Goal: Task Accomplishment & Management: Manage account settings

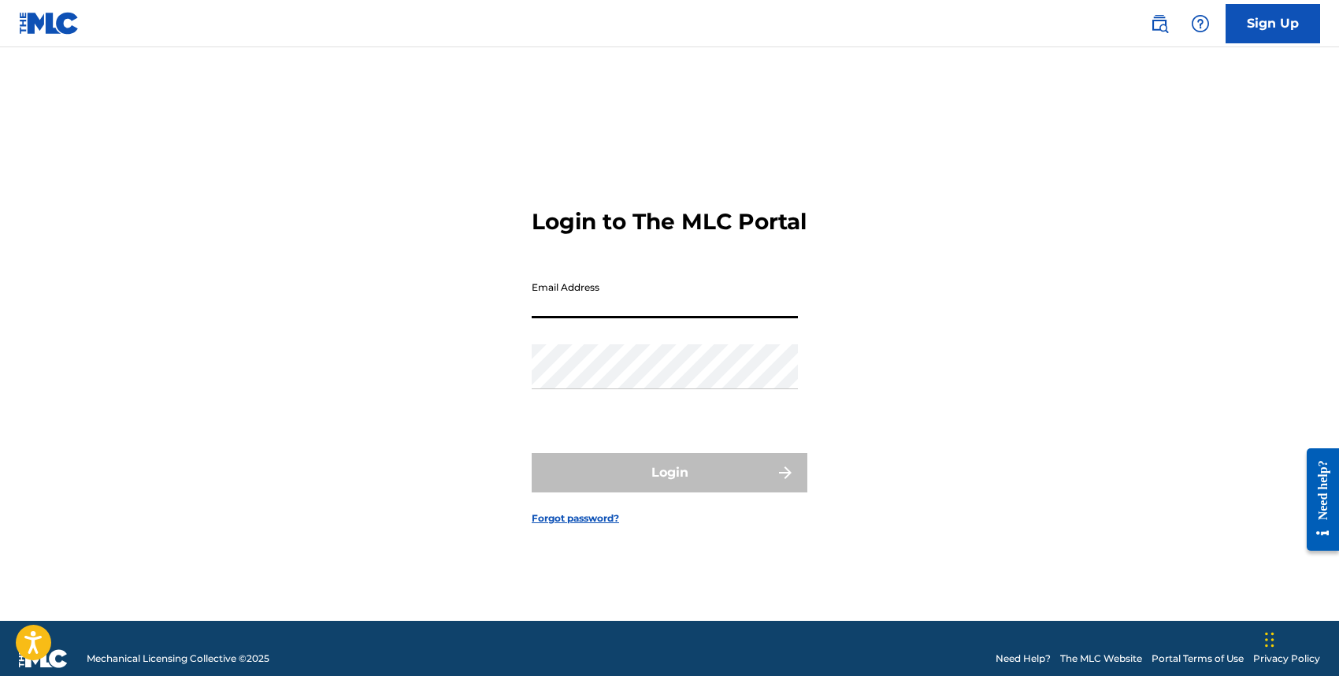
type input "[EMAIL_ADDRESS][DOMAIN_NAME]"
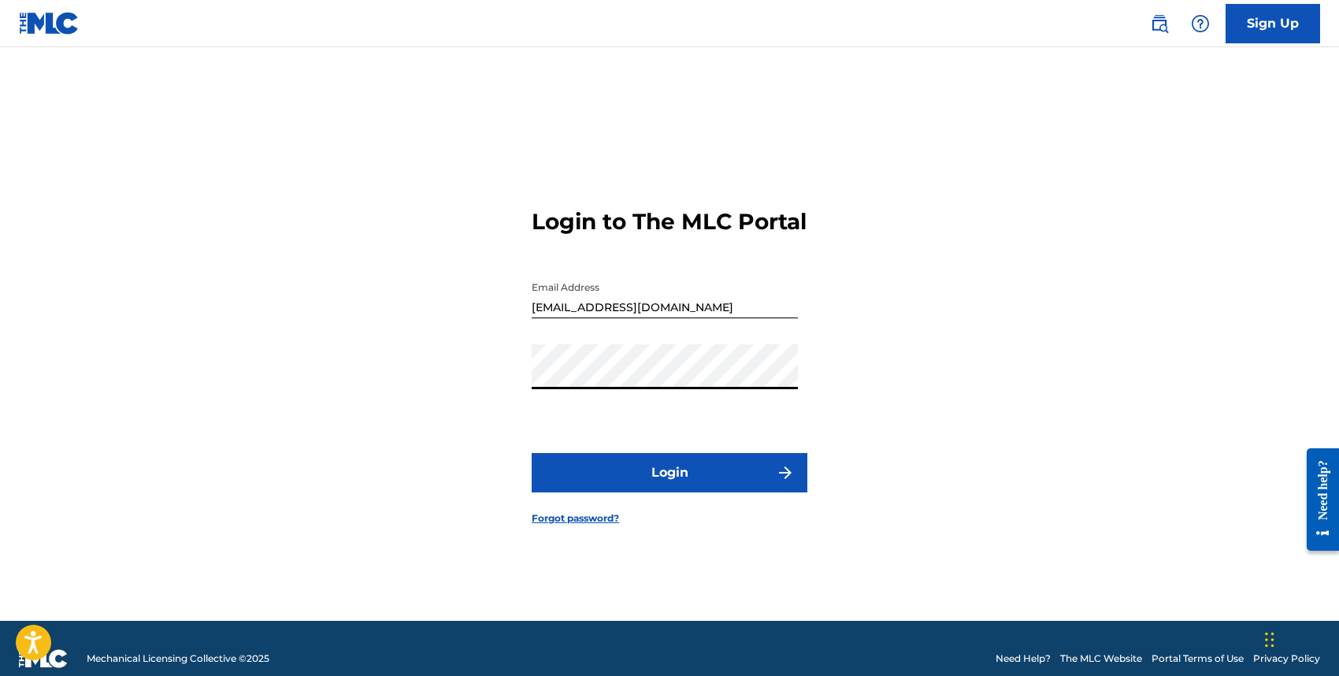
click at [669, 489] on button "Login" at bounding box center [670, 472] width 276 height 39
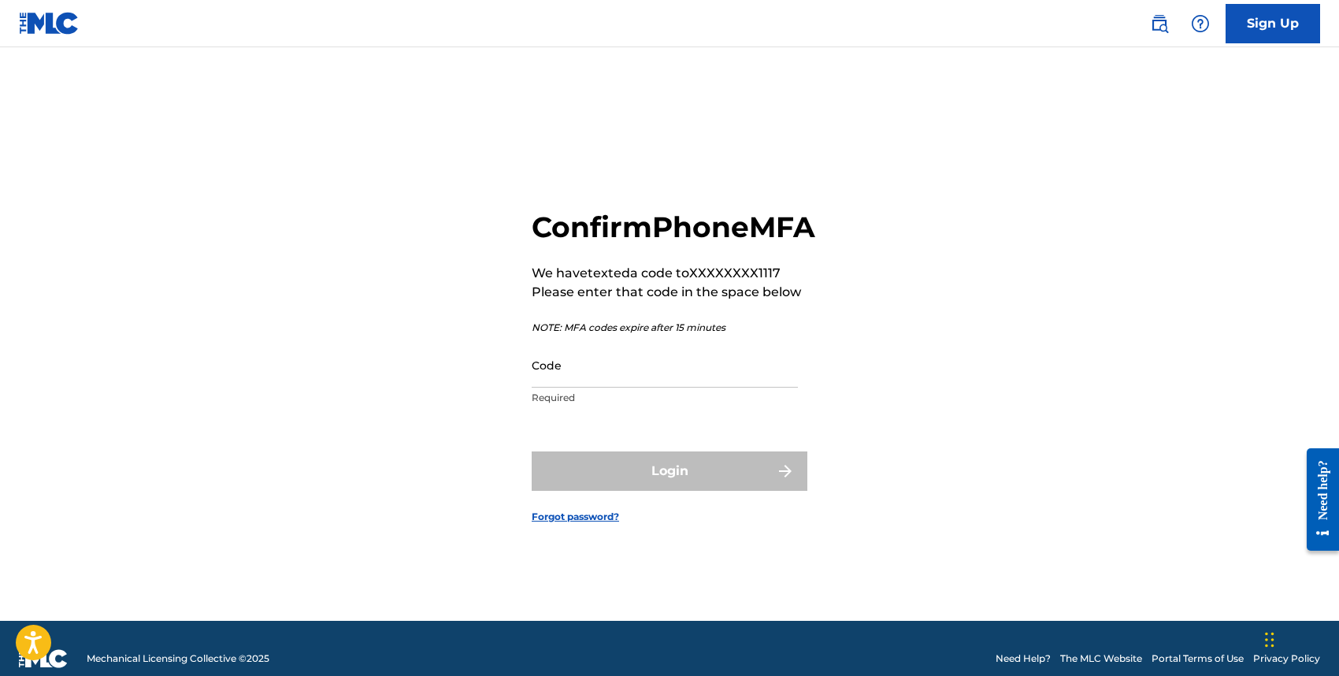
click at [669, 489] on div "Login" at bounding box center [670, 470] width 276 height 39
click at [602, 377] on input "Code" at bounding box center [665, 365] width 266 height 45
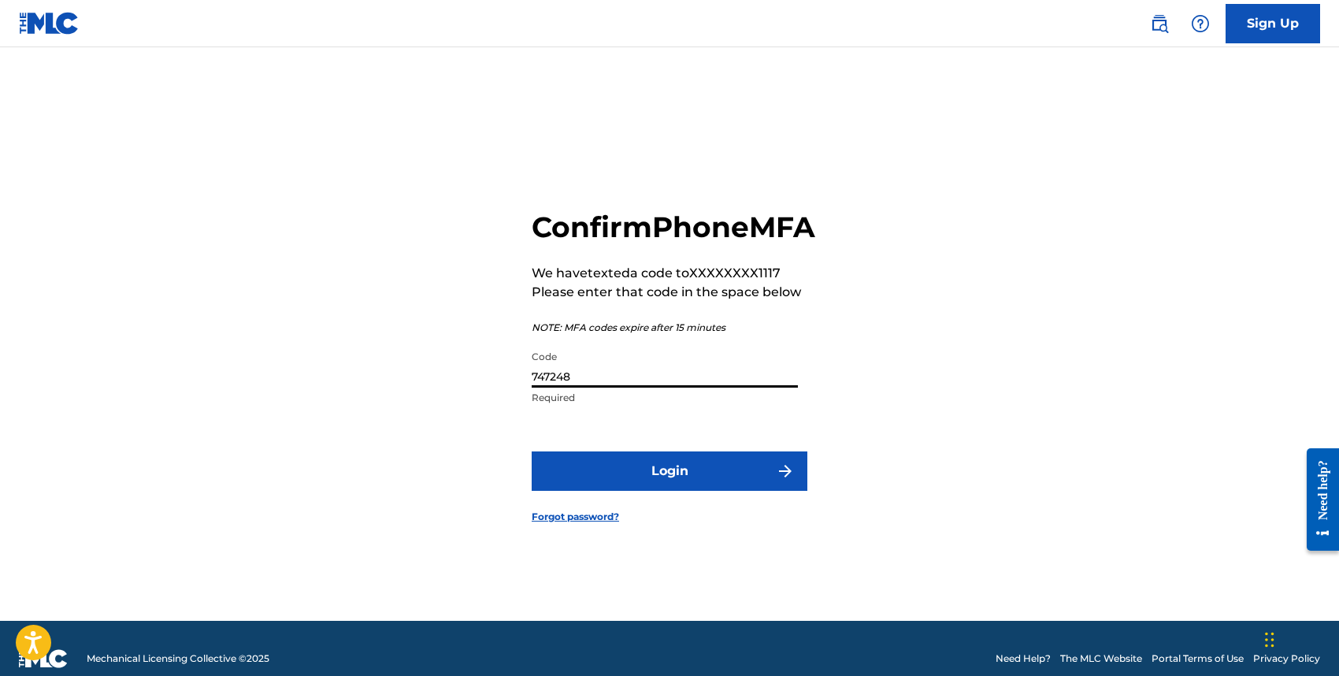
type input "747248"
click at [669, 488] on button "Login" at bounding box center [670, 470] width 276 height 39
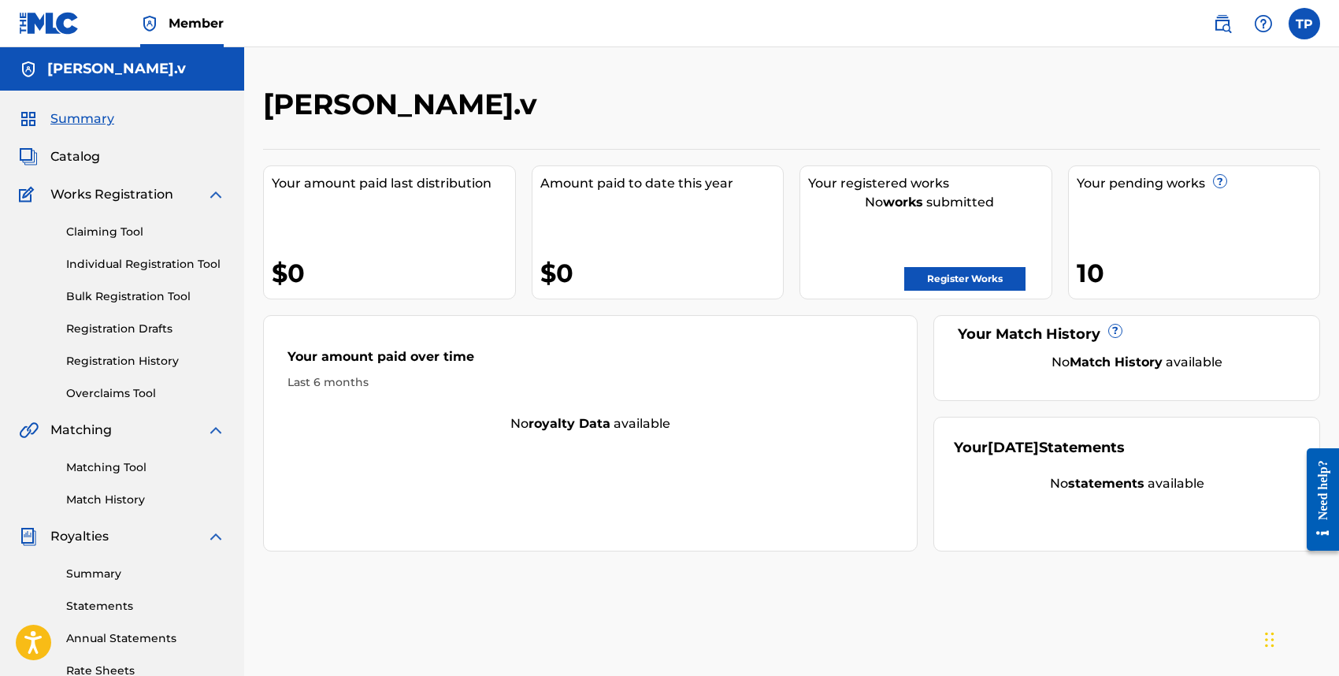
click at [1204, 212] on div "Your pending works ? 10" at bounding box center [1194, 232] width 253 height 134
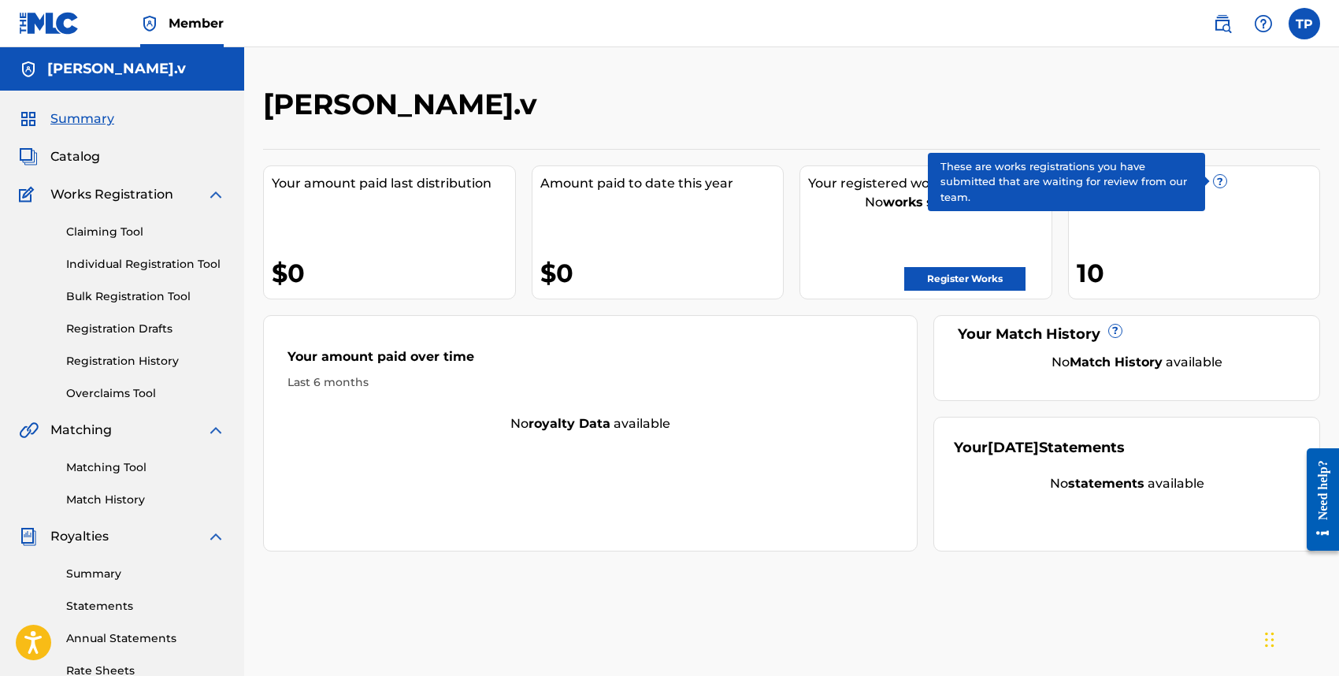
click at [1217, 187] on span "?" at bounding box center [1220, 181] width 13 height 13
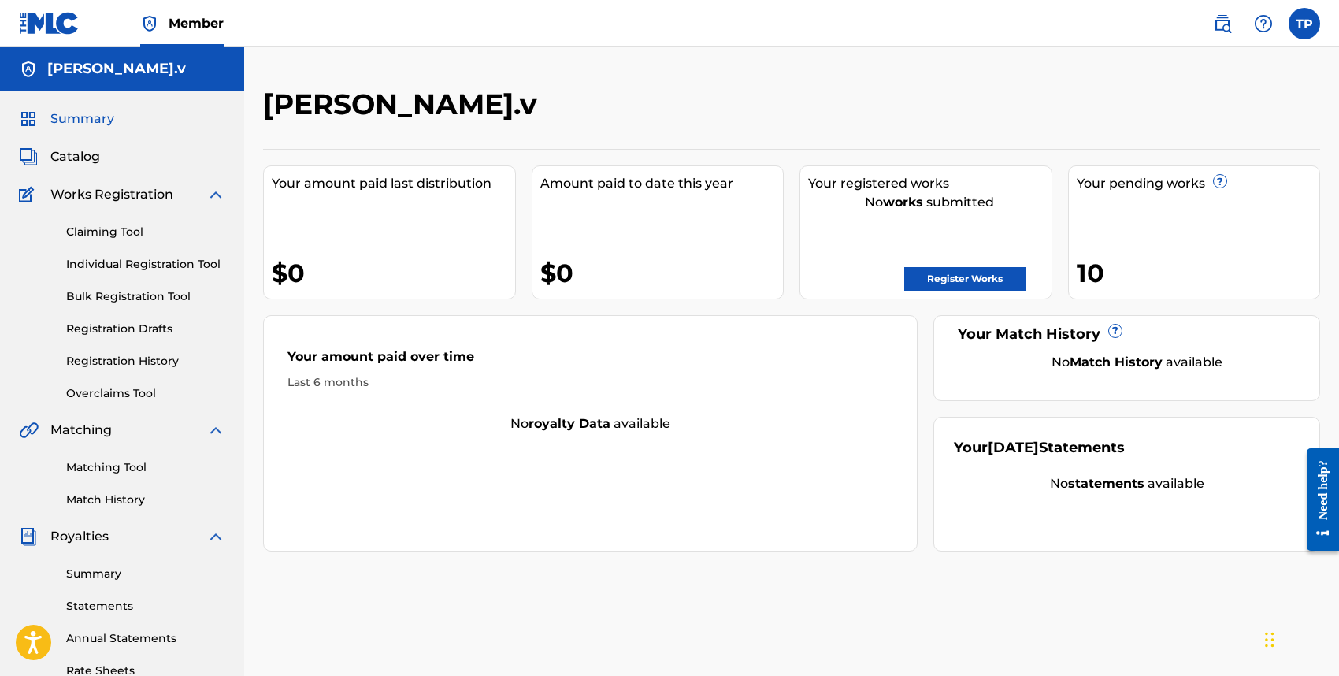
click at [1107, 286] on div "10" at bounding box center [1198, 272] width 243 height 35
